Goal: Transaction & Acquisition: Obtain resource

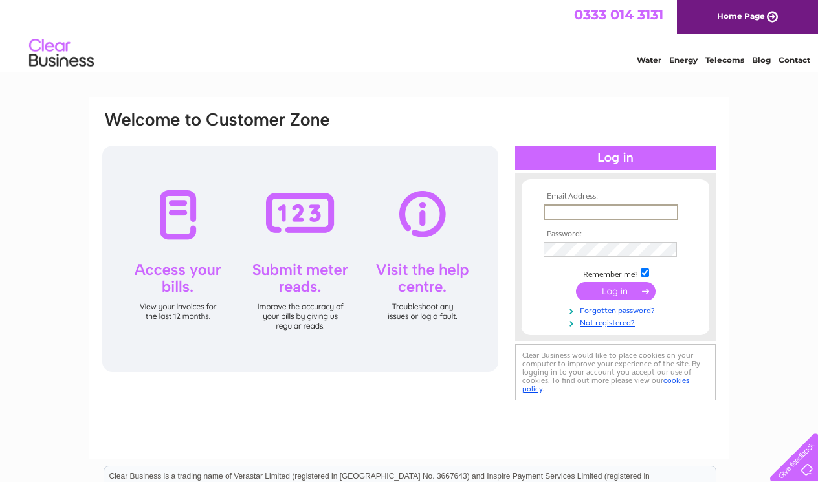
type input "[EMAIL_ADDRESS][DOMAIN_NAME]"
click at [618, 285] on input "submit" at bounding box center [616, 290] width 80 height 18
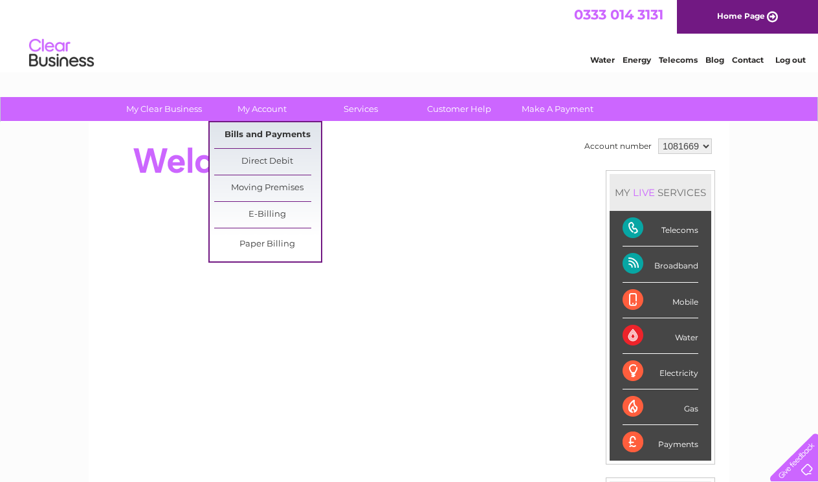
click at [254, 127] on link "Bills and Payments" at bounding box center [267, 135] width 107 height 26
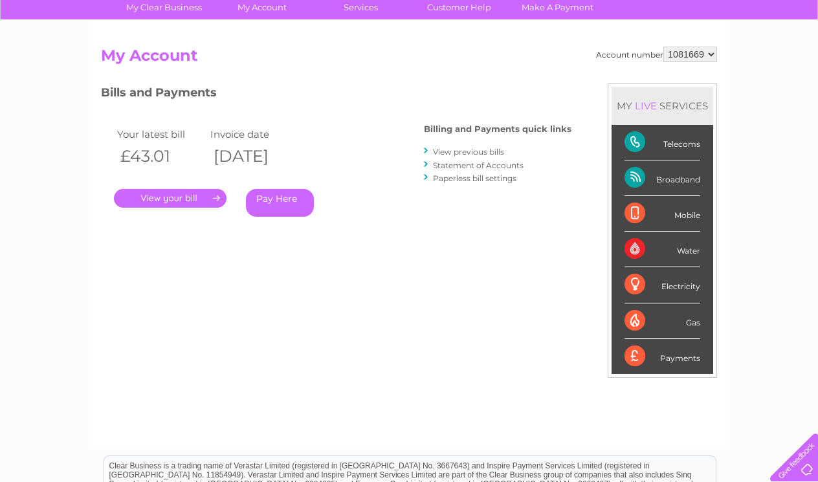
scroll to position [109, 0]
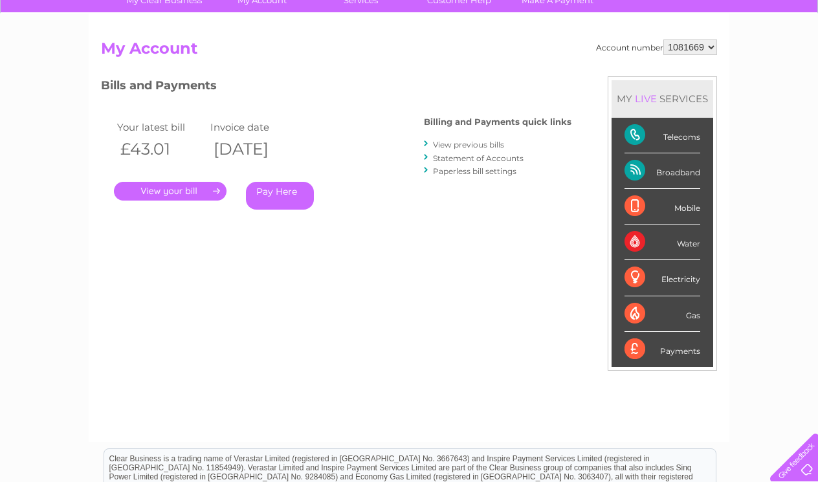
click at [463, 141] on link "View previous bills" at bounding box center [468, 145] width 71 height 10
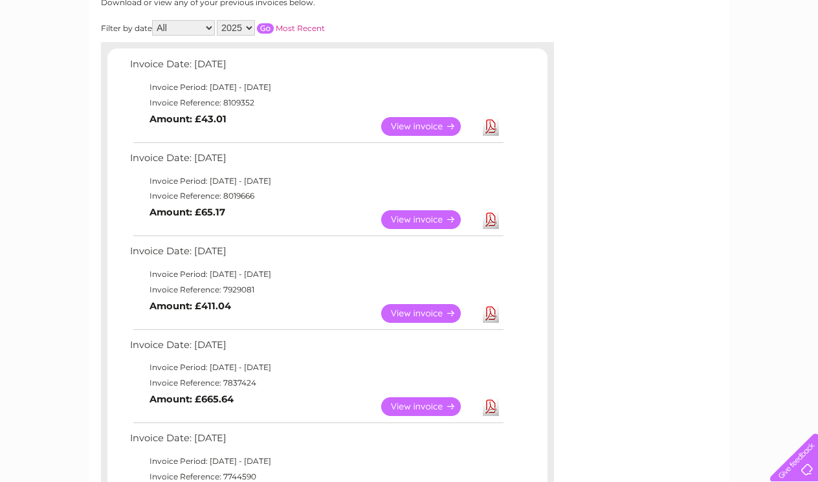
scroll to position [189, 0]
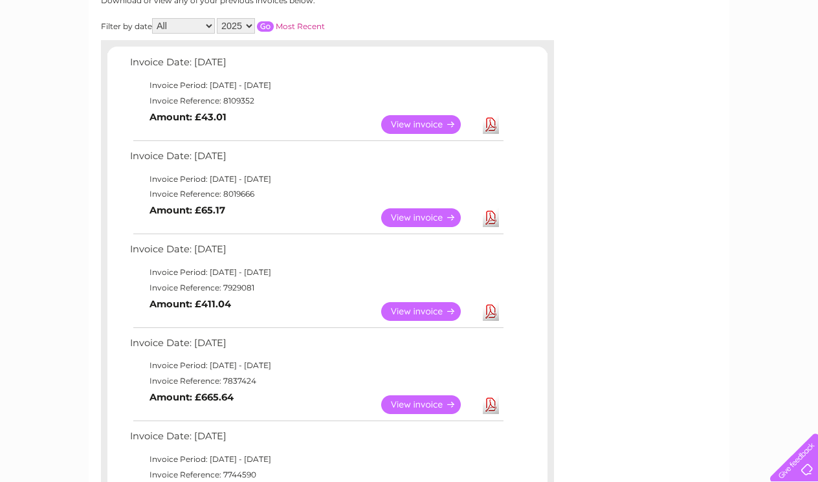
click at [418, 124] on link "View" at bounding box center [428, 124] width 95 height 19
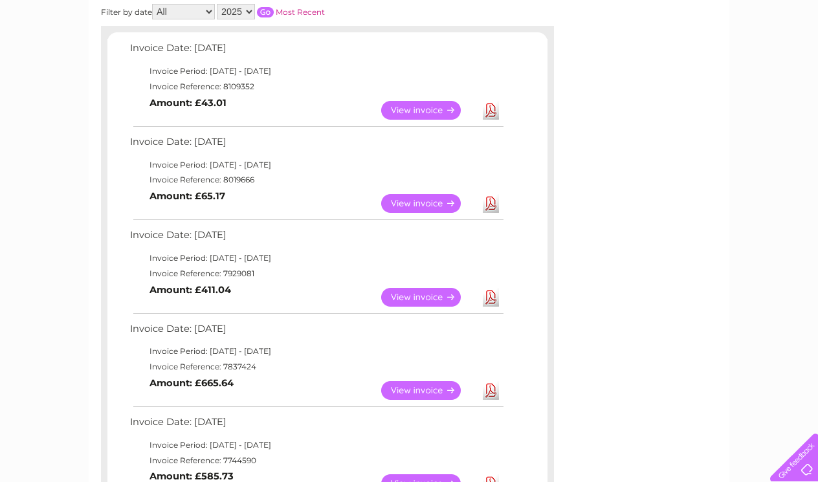
scroll to position [206, 0]
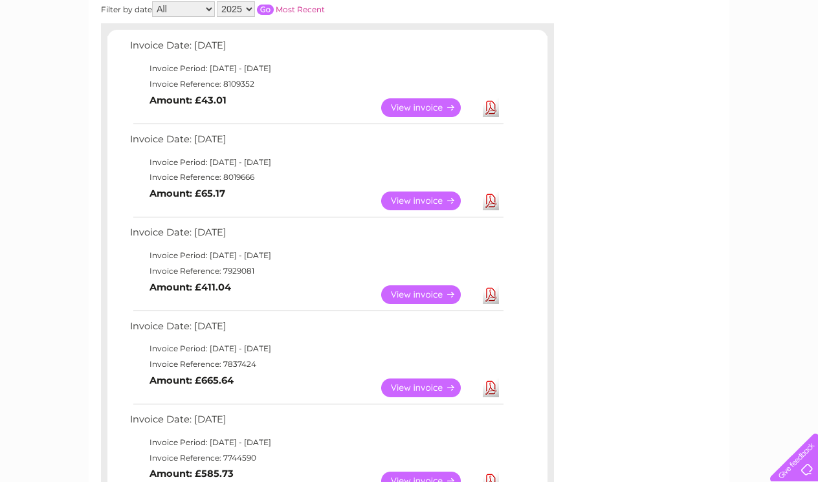
click at [447, 288] on link "View" at bounding box center [428, 295] width 95 height 19
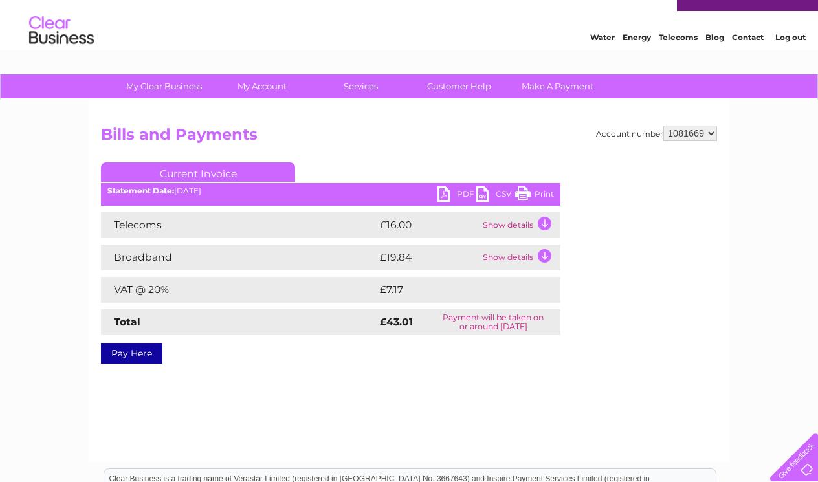
scroll to position [27, 0]
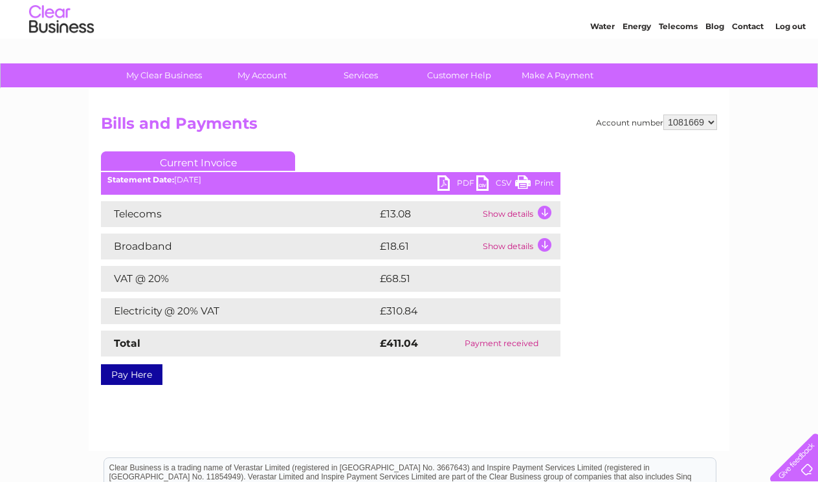
scroll to position [34, 0]
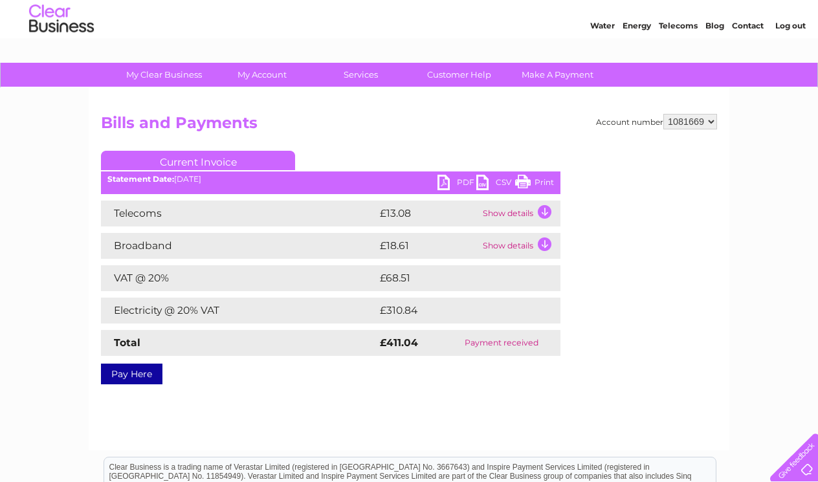
click at [536, 183] on link "Print" at bounding box center [534, 184] width 39 height 19
click at [460, 179] on link "PDF" at bounding box center [457, 184] width 39 height 19
click at [197, 159] on link "Current Invoice" at bounding box center [198, 160] width 194 height 19
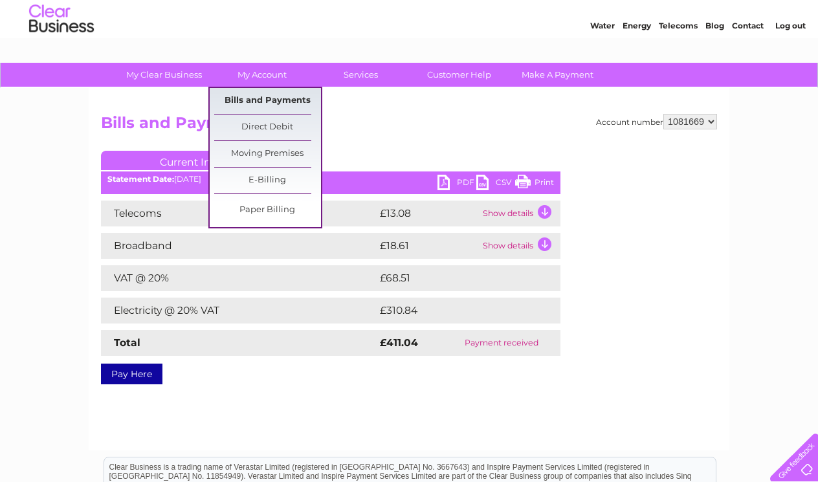
click at [251, 90] on link "Bills and Payments" at bounding box center [267, 101] width 107 height 26
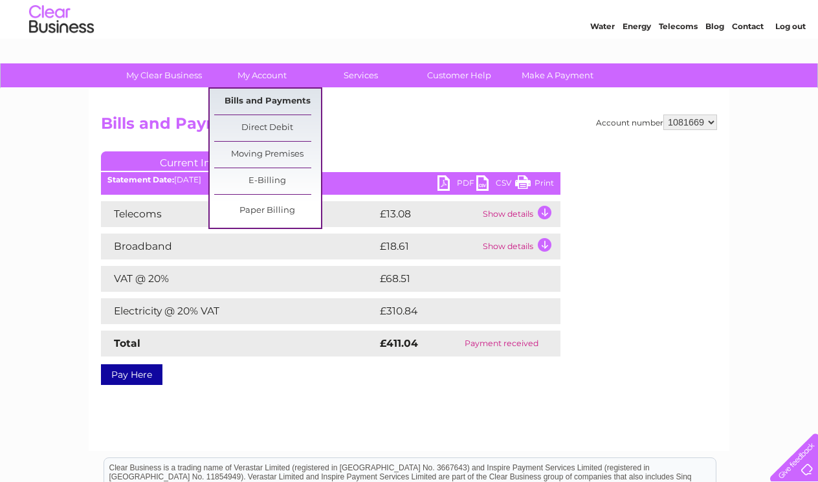
scroll to position [37, 0]
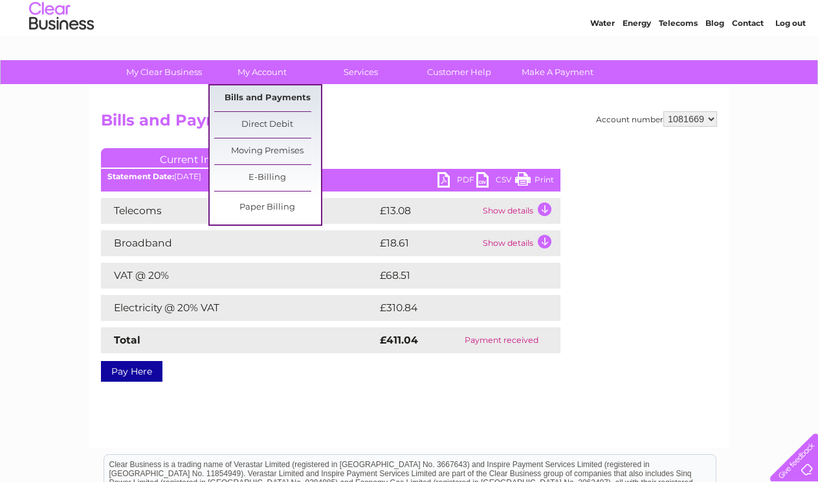
click at [251, 97] on link "Bills and Payments" at bounding box center [267, 98] width 107 height 26
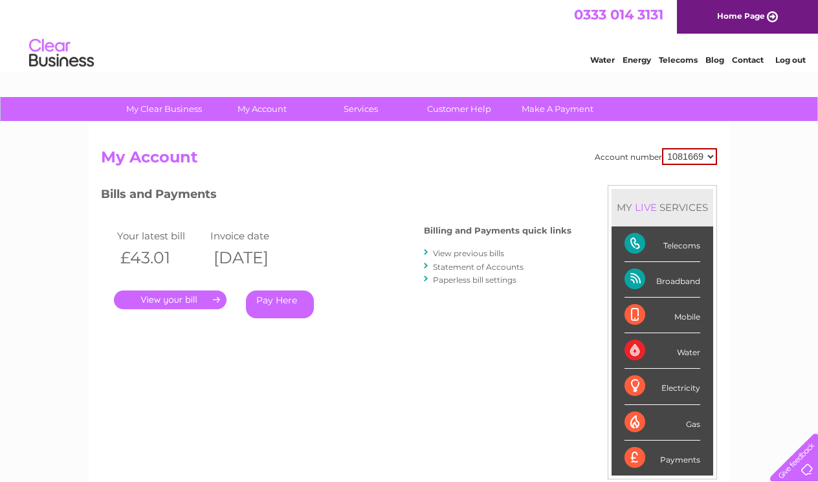
click at [163, 300] on link "." at bounding box center [170, 300] width 113 height 19
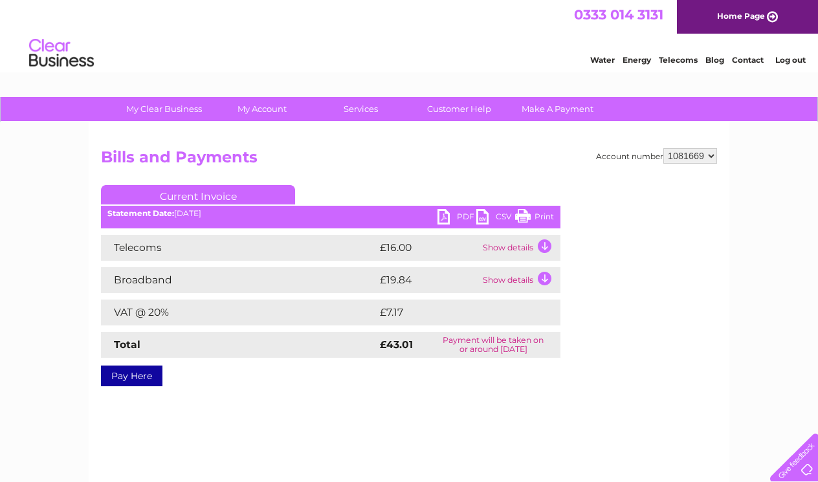
click at [460, 217] on link "PDF" at bounding box center [457, 218] width 39 height 19
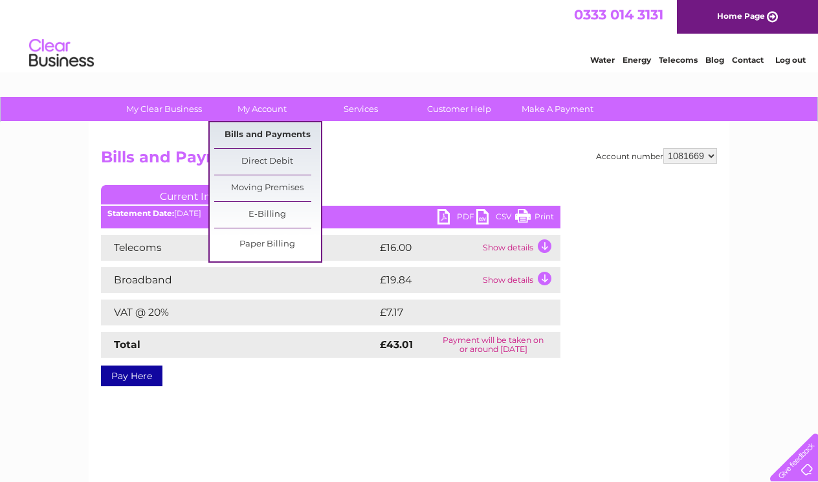
click at [265, 137] on link "Bills and Payments" at bounding box center [267, 135] width 107 height 26
click at [265, 131] on link "Bills and Payments" at bounding box center [267, 135] width 107 height 26
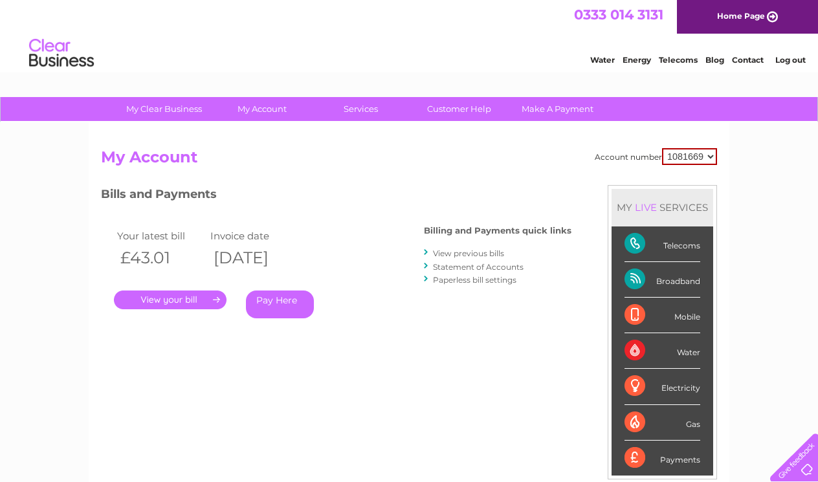
click at [453, 264] on link "Statement of Accounts" at bounding box center [478, 267] width 91 height 10
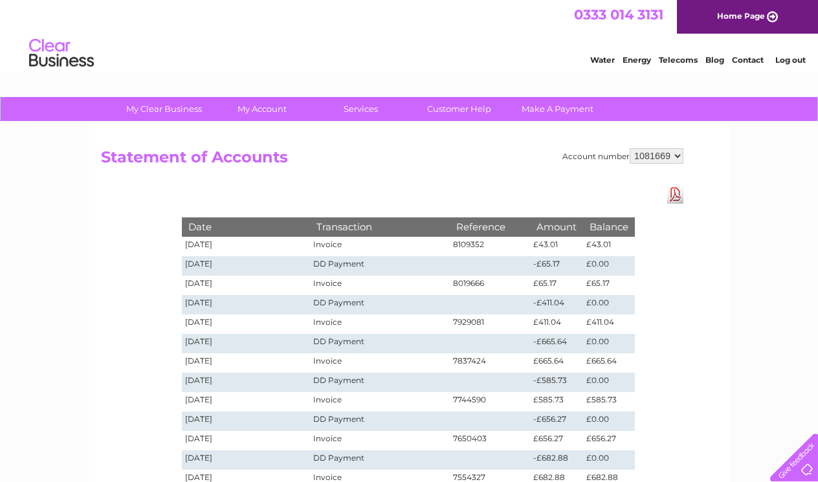
click at [673, 190] on link "Download Pdf" at bounding box center [676, 194] width 16 height 19
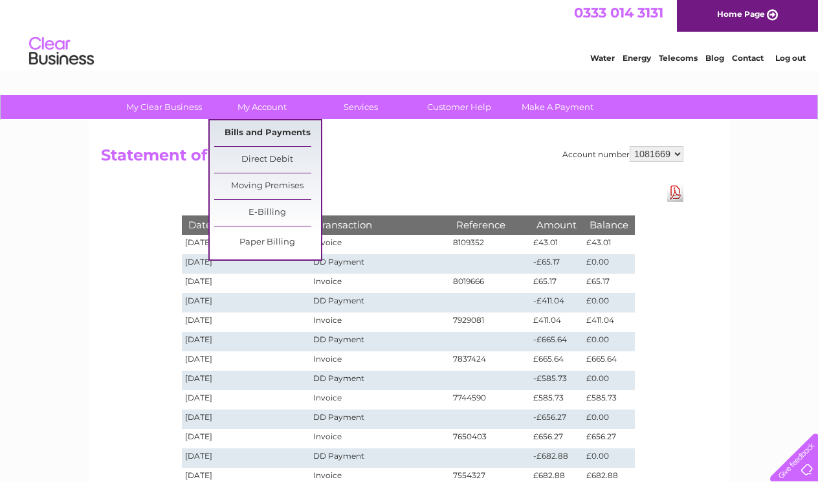
click at [261, 124] on link "Bills and Payments" at bounding box center [267, 133] width 107 height 26
click at [242, 132] on link "Bills and Payments" at bounding box center [267, 133] width 107 height 26
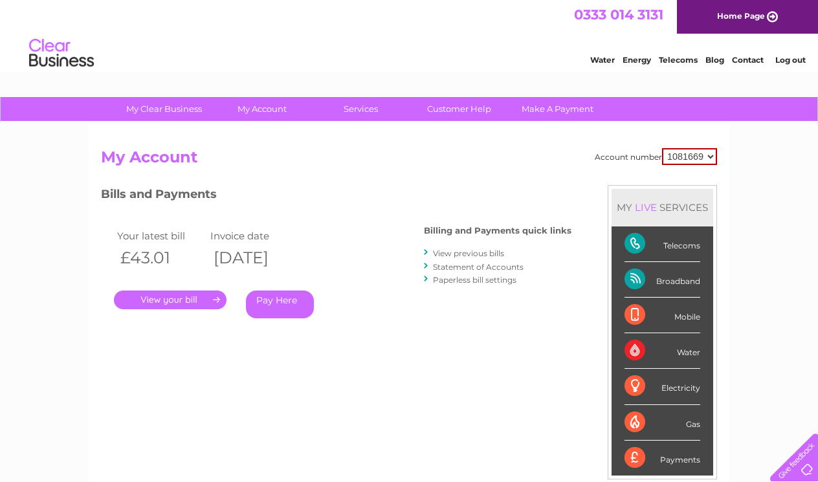
click at [449, 251] on link "View previous bills" at bounding box center [468, 254] width 71 height 10
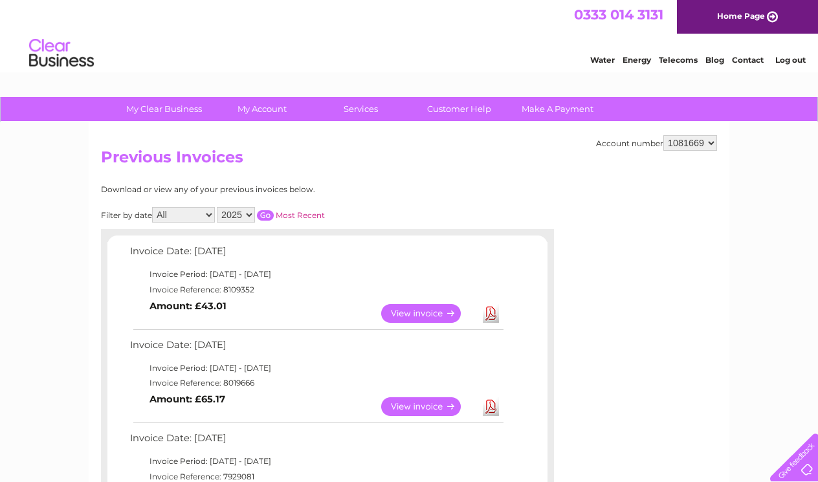
scroll to position [1, 0]
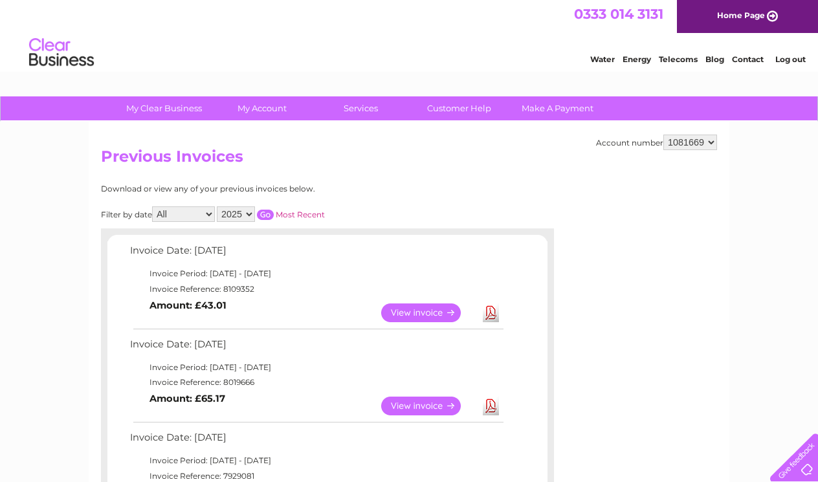
click at [495, 401] on link "Download" at bounding box center [491, 406] width 16 height 19
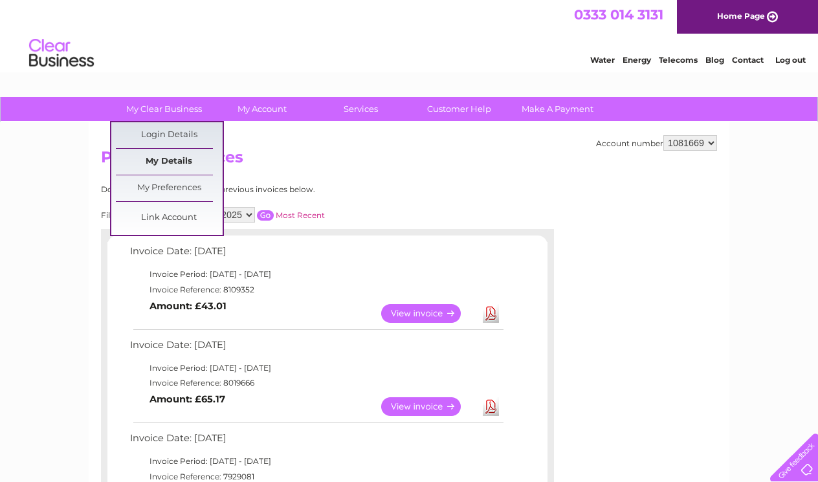
click at [161, 150] on link "My Details" at bounding box center [169, 162] width 107 height 26
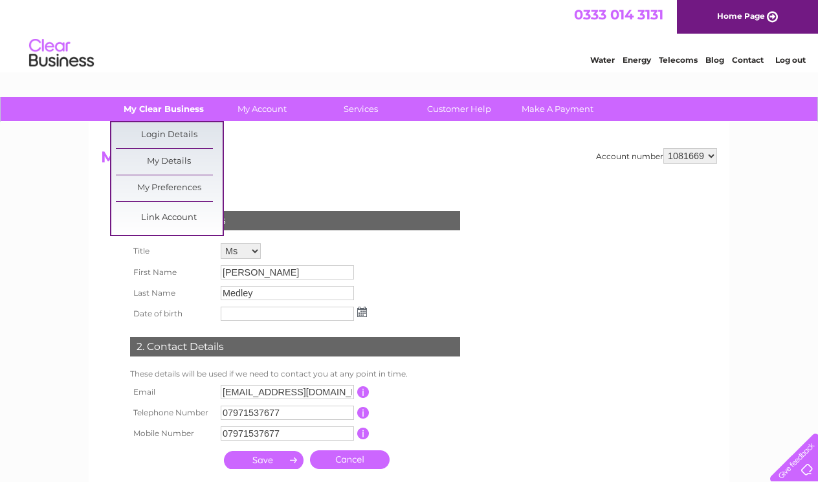
click at [163, 106] on link "My Clear Business" at bounding box center [164, 109] width 107 height 24
click at [175, 216] on link "Link Account" at bounding box center [169, 218] width 107 height 26
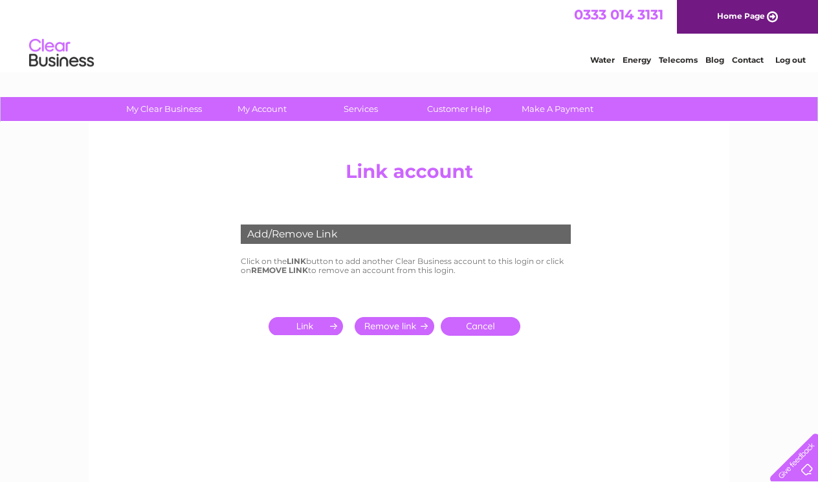
click at [315, 324] on input "submit" at bounding box center [309, 326] width 80 height 18
